Goal: Find specific page/section: Find specific page/section

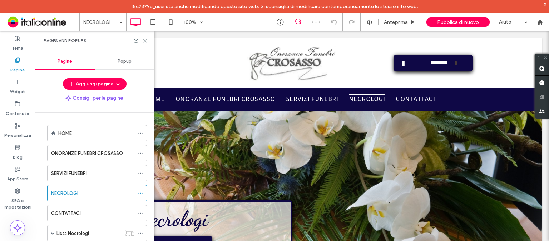
click at [144, 43] on icon at bounding box center [144, 40] width 5 height 5
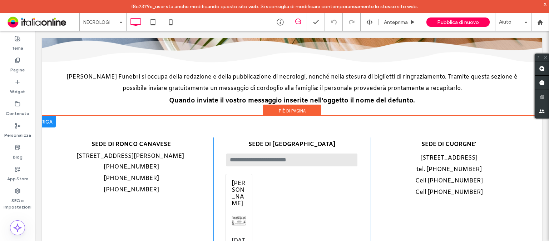
scroll to position [324, 0]
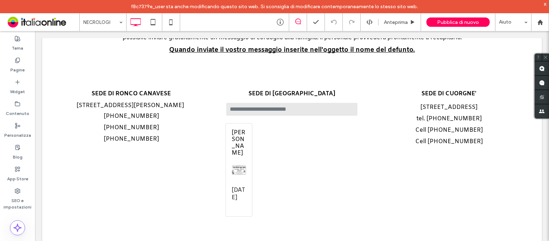
click at [84, 8] on div "f8c7379e_user sta anche modificando questo sito web. Si sconsiglia di modificar…" at bounding box center [274, 6] width 549 height 13
